Goal: Communication & Community: Answer question/provide support

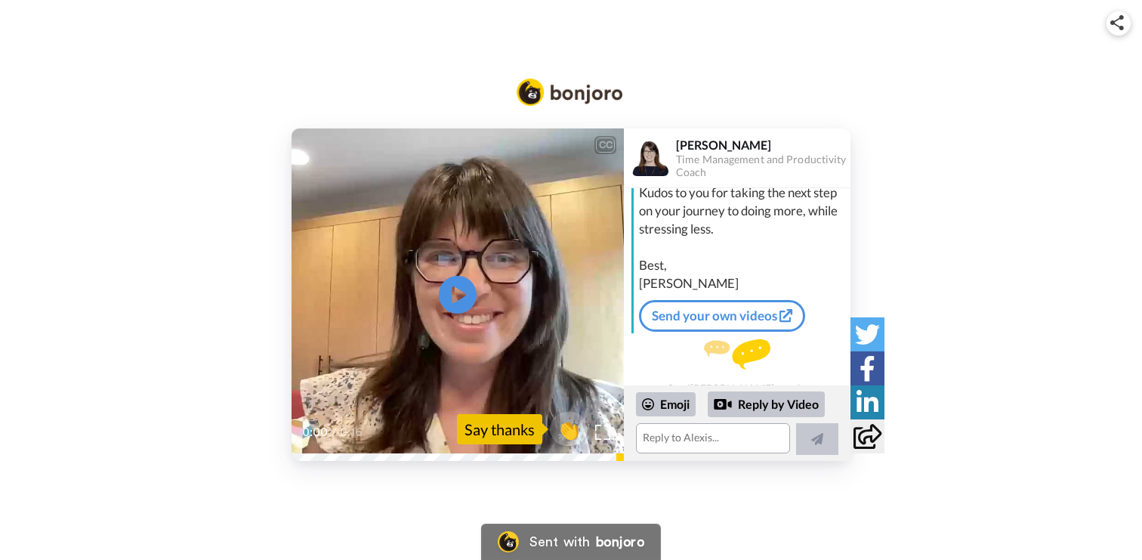
scroll to position [116, 0]
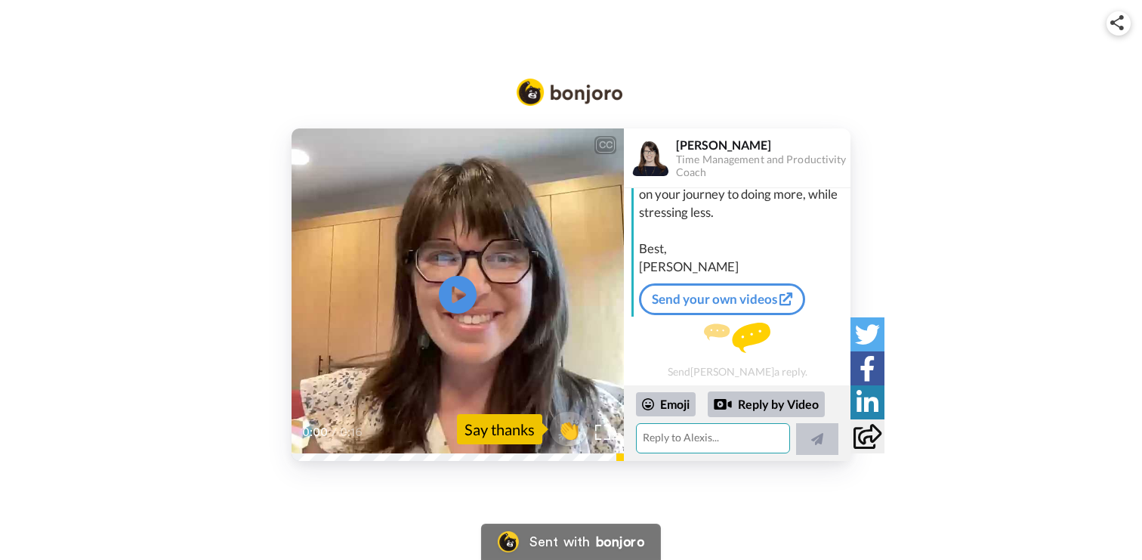
click at [673, 441] on textarea at bounding box center [713, 438] width 154 height 30
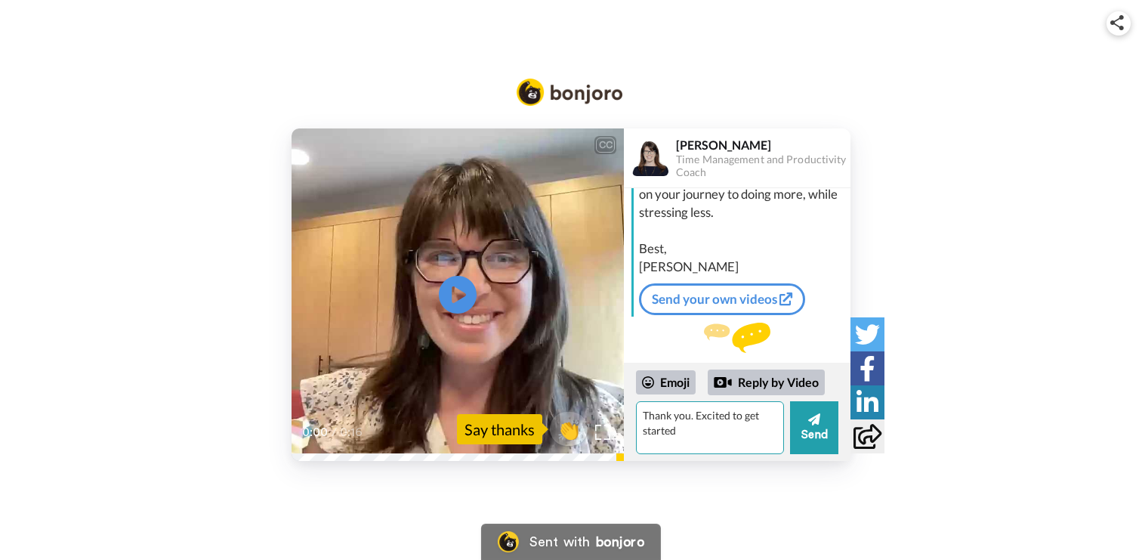
click at [694, 418] on textarea "Thank you. Excited to get started" at bounding box center [710, 427] width 148 height 53
click at [686, 433] on textarea "Thank you! Excited to get started" at bounding box center [710, 427] width 148 height 53
click at [666, 377] on div "Emoji" at bounding box center [666, 382] width 60 height 24
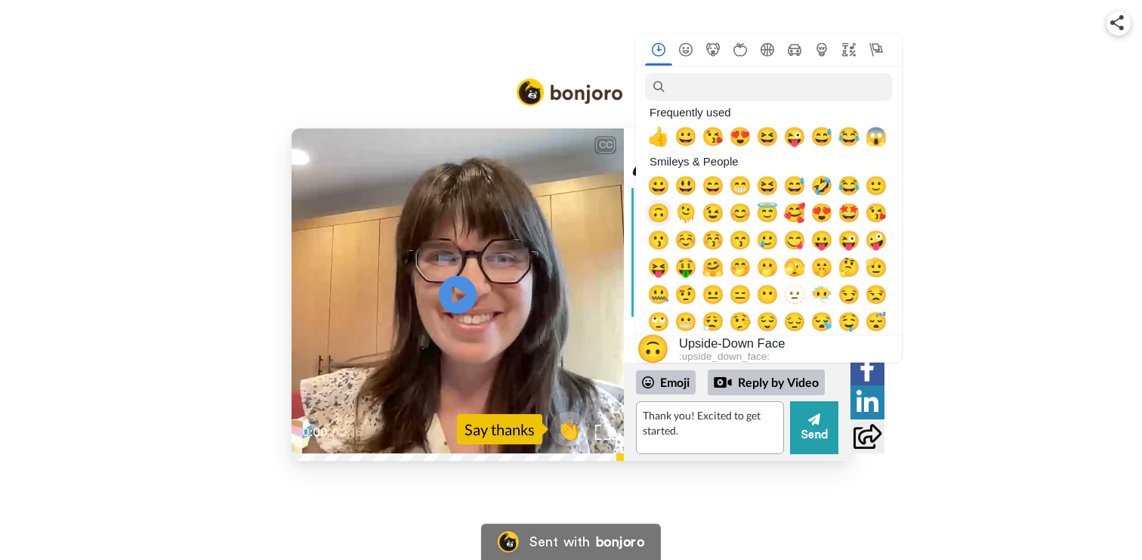
click at [659, 206] on span "🙃" at bounding box center [659, 212] width 23 height 21
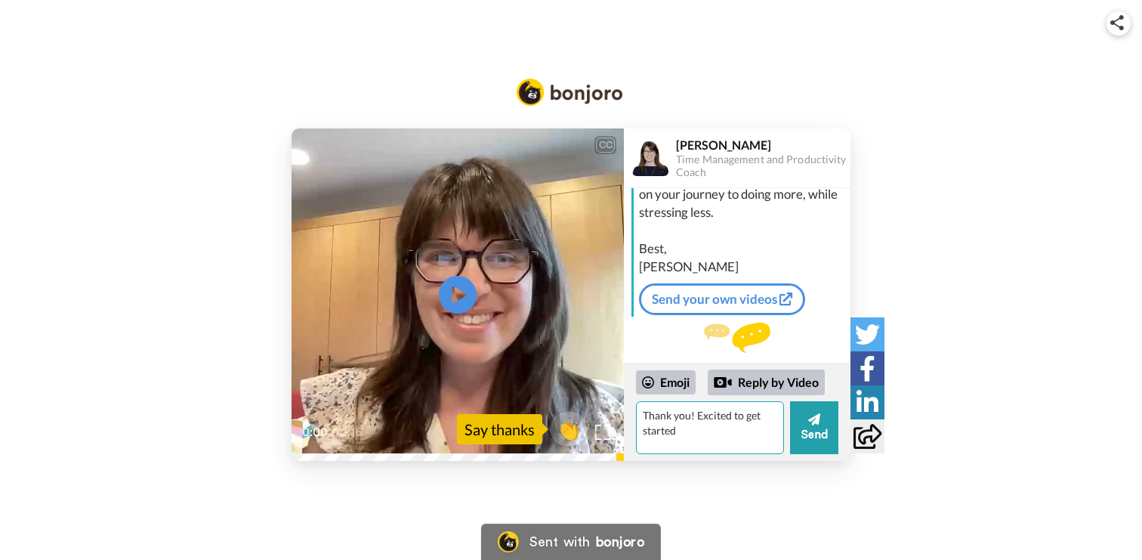
click at [696, 416] on textarea "Thank you! Excited to get started" at bounding box center [710, 427] width 148 height 53
click at [675, 385] on div "Emoji" at bounding box center [666, 382] width 60 height 24
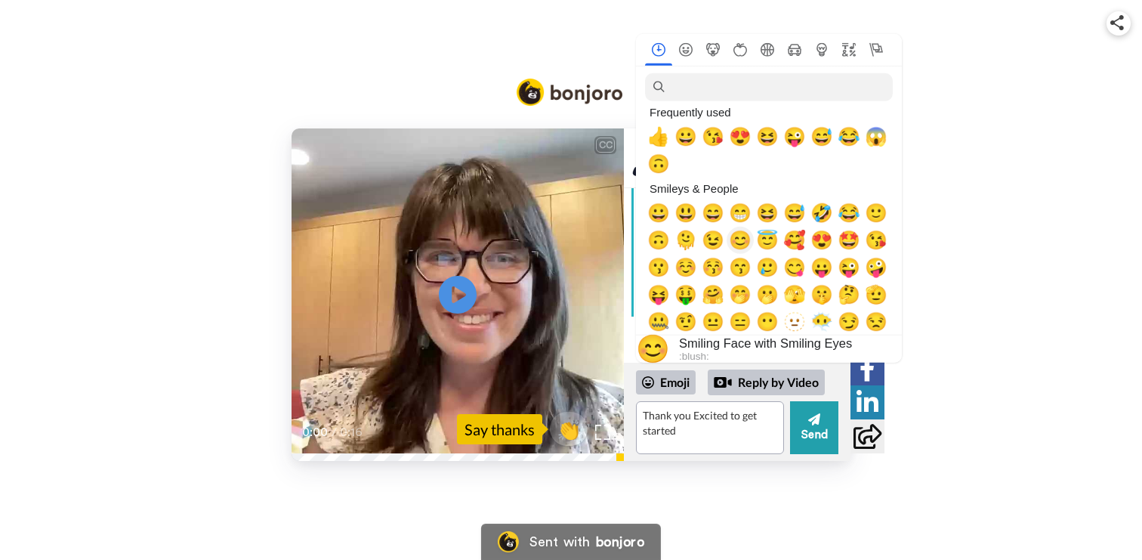
click at [740, 242] on span "😊" at bounding box center [740, 239] width 23 height 21
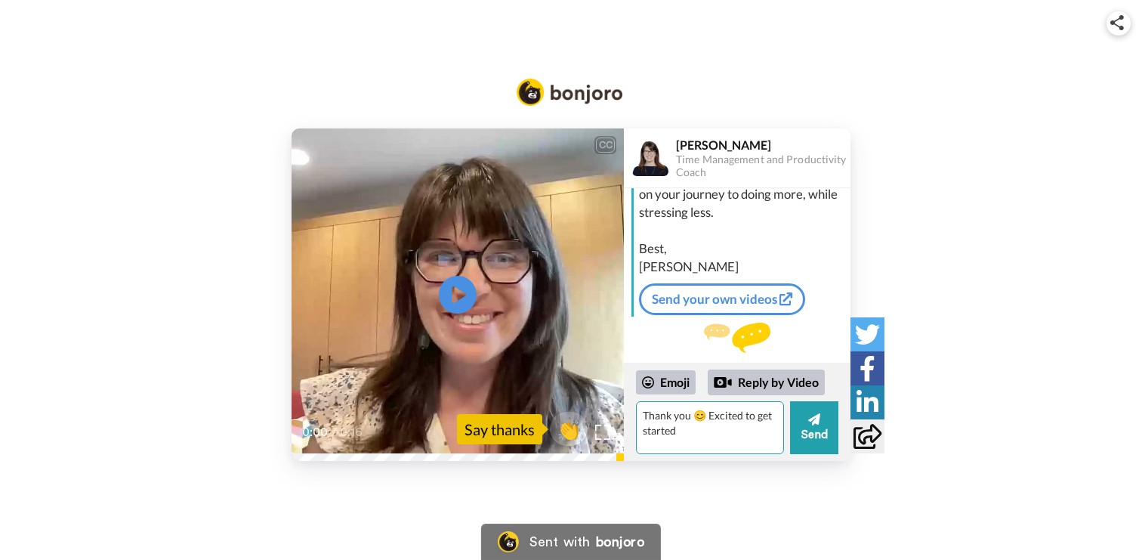
click at [694, 435] on textarea "Thank you 😊 Excited to get started" at bounding box center [710, 427] width 148 height 53
type textarea "Thank you 😊 Excited to get started"
click at [820, 422] on icon at bounding box center [814, 419] width 12 height 15
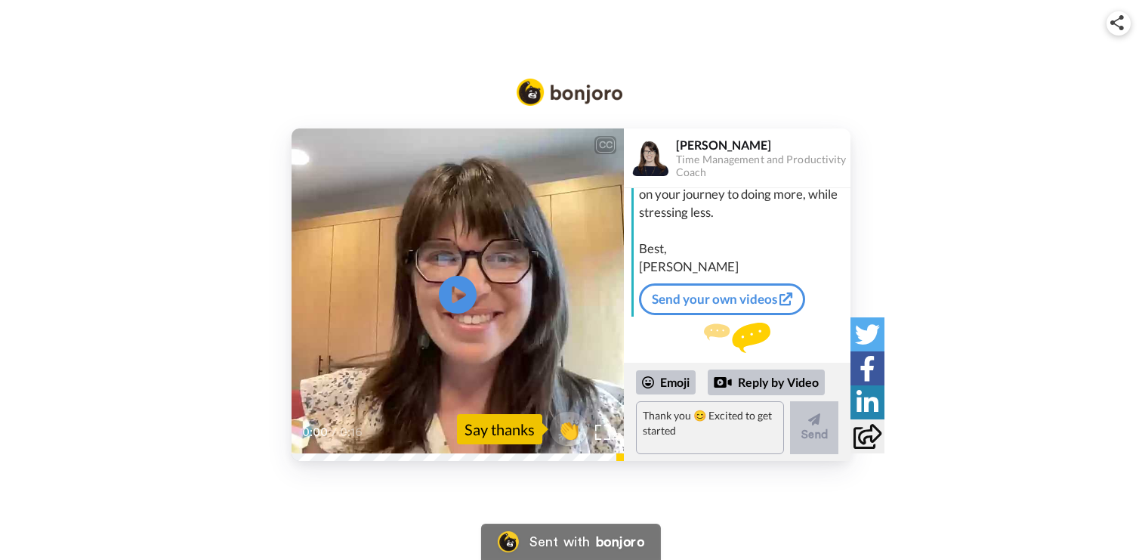
scroll to position [167, 0]
